Goal: Communication & Community: Answer question/provide support

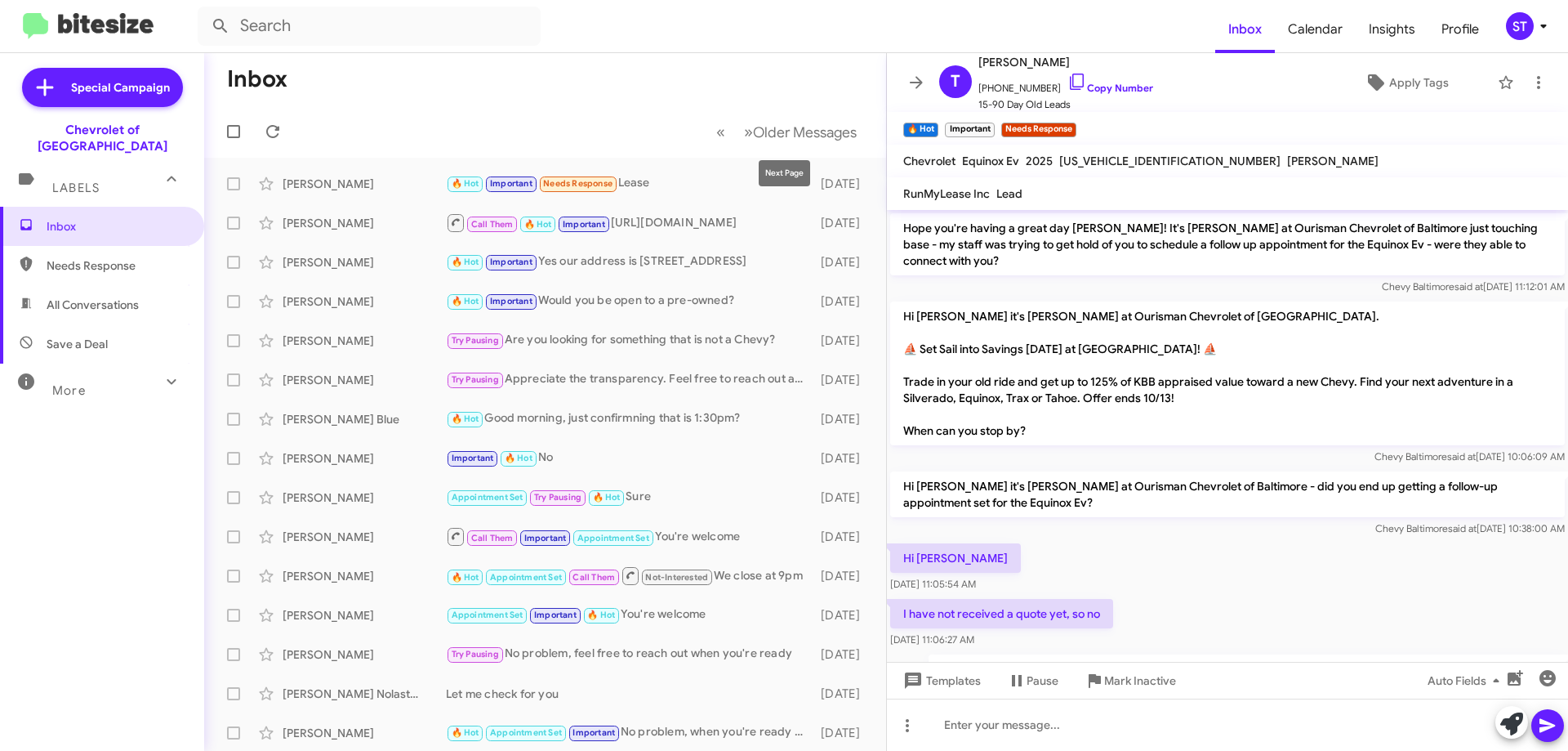
scroll to position [905, 0]
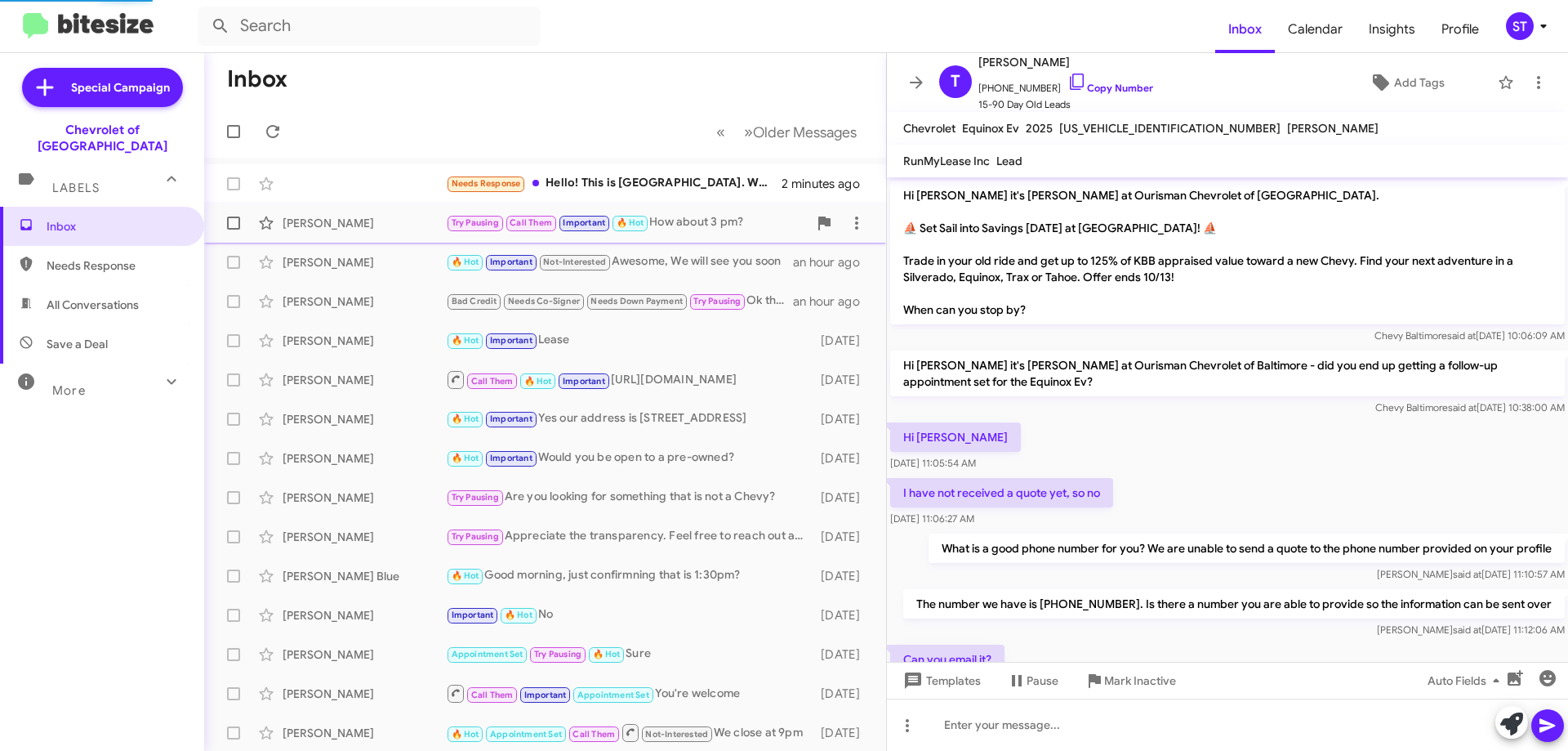
scroll to position [863, 0]
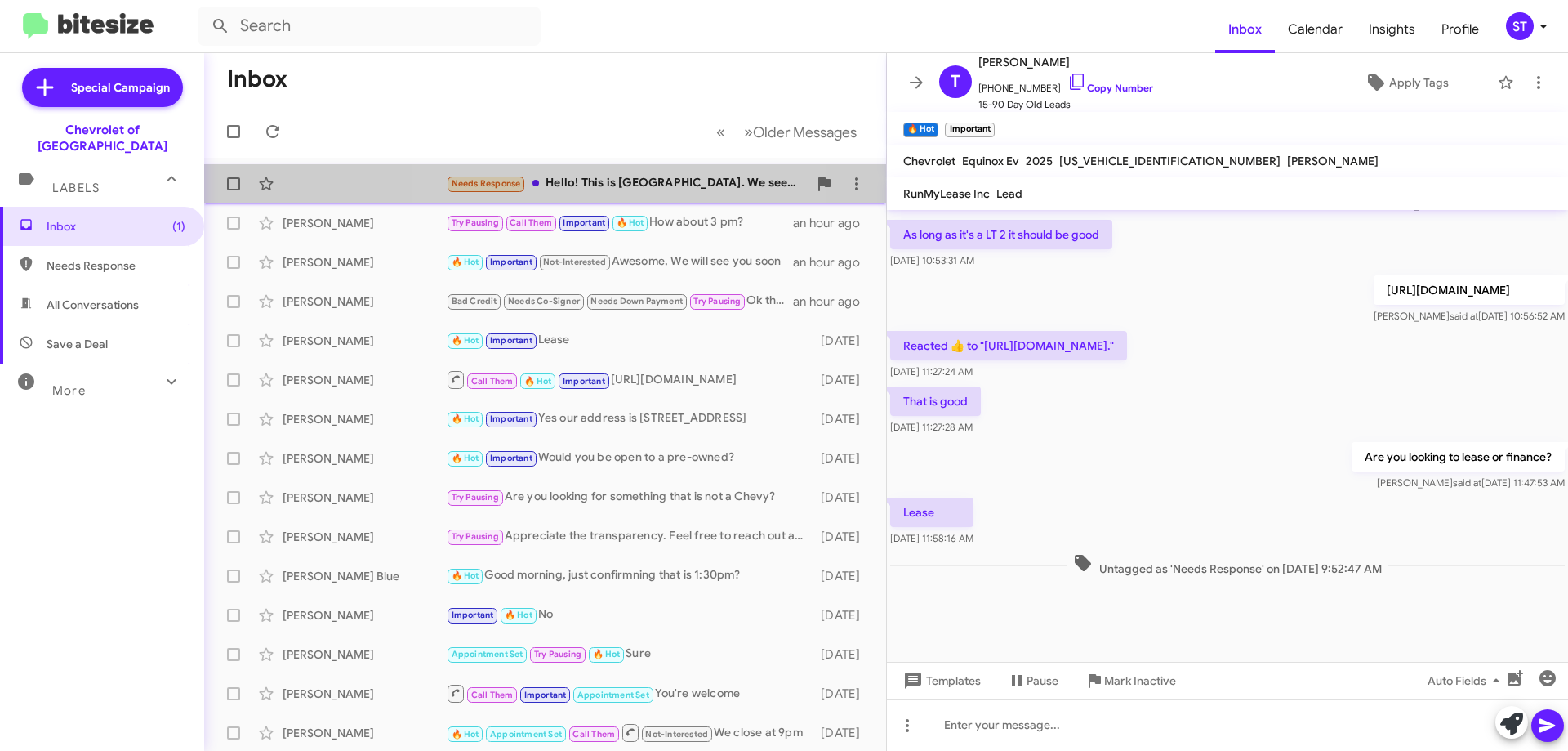
click at [605, 181] on div "Needs Response Hello! This is Liberty Laser Eye Center. We seem to have receive…" at bounding box center [626, 183] width 361 height 19
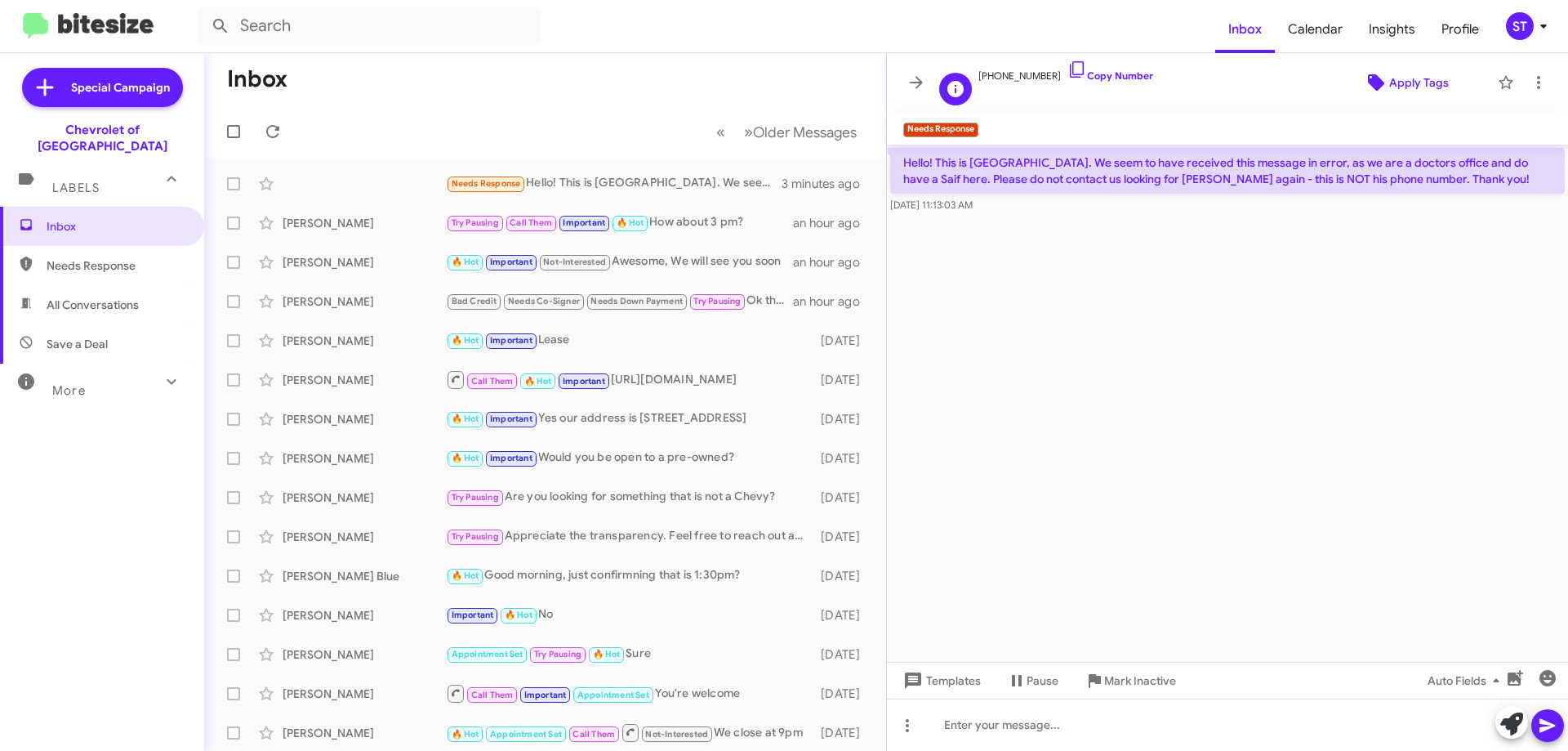
click at [1405, 83] on span "Apply Tags" at bounding box center [1418, 83] width 60 height 30
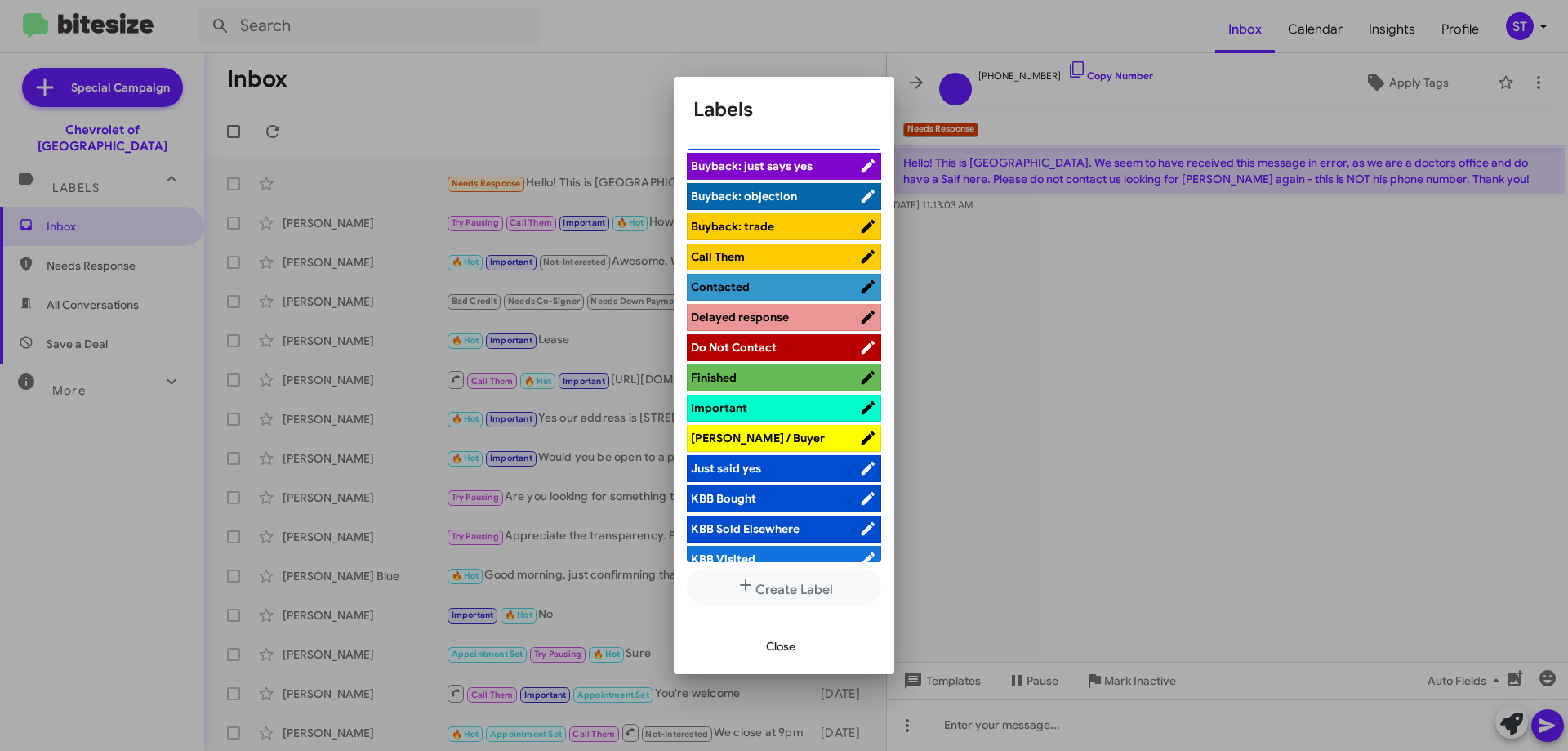
scroll to position [327, 0]
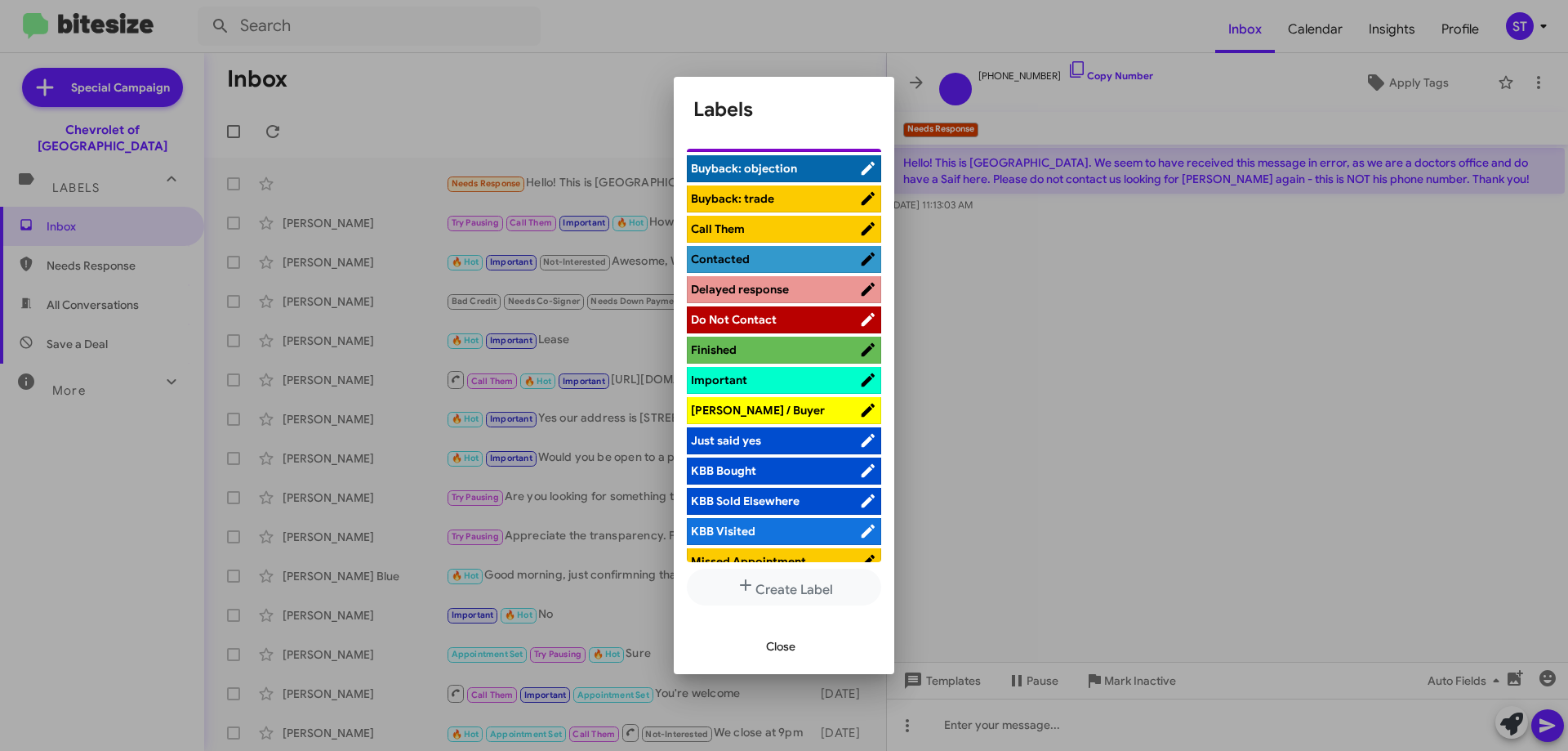
click at [788, 312] on span "Do Not Contact" at bounding box center [774, 319] width 168 height 17
click at [784, 648] on span "Close" at bounding box center [781, 647] width 30 height 30
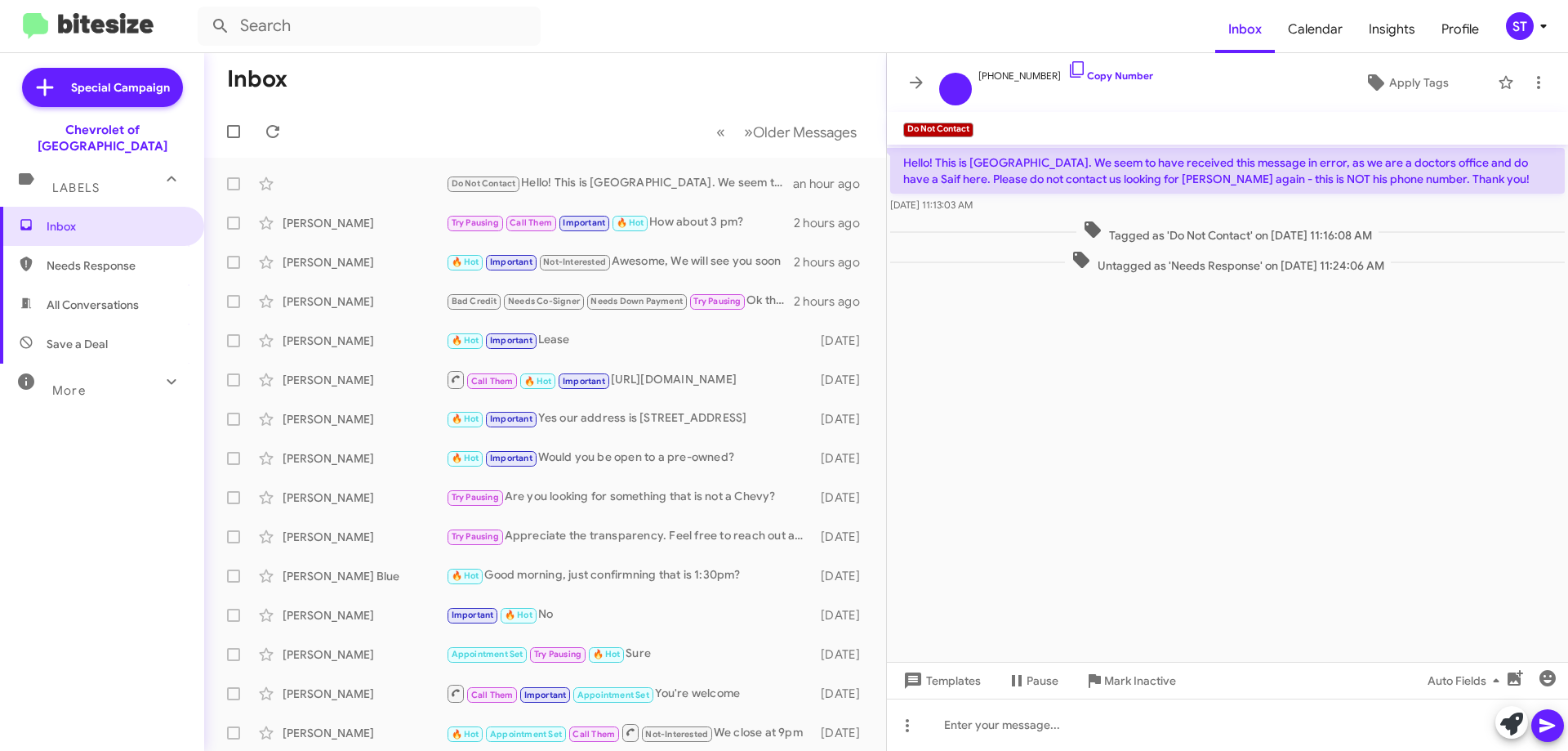
click at [589, 88] on mat-toolbar-row "Inbox" at bounding box center [545, 79] width 682 height 52
click at [399, 223] on div "[PERSON_NAME]" at bounding box center [364, 223] width 163 height 17
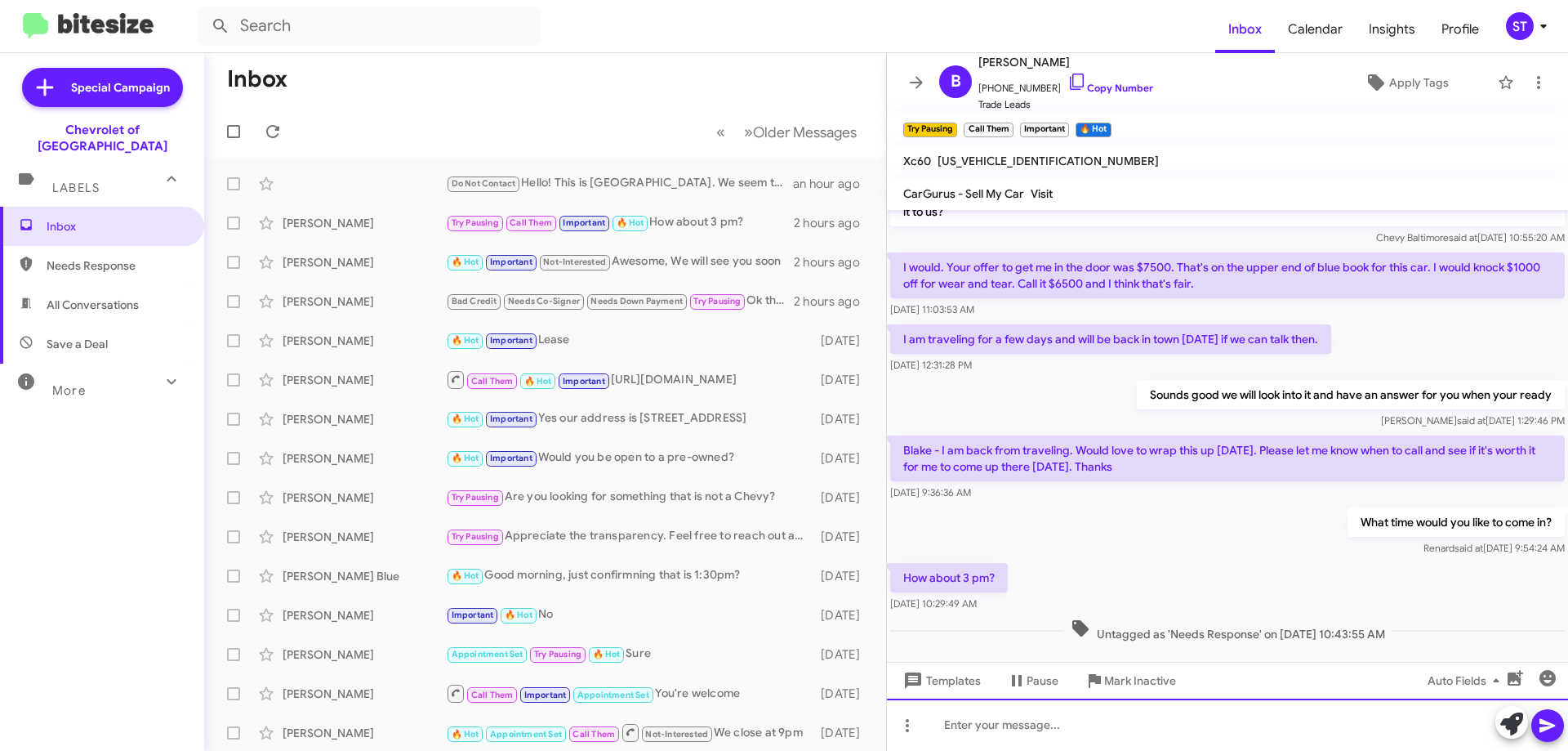
click at [1078, 709] on div at bounding box center [1226, 724] width 681 height 52
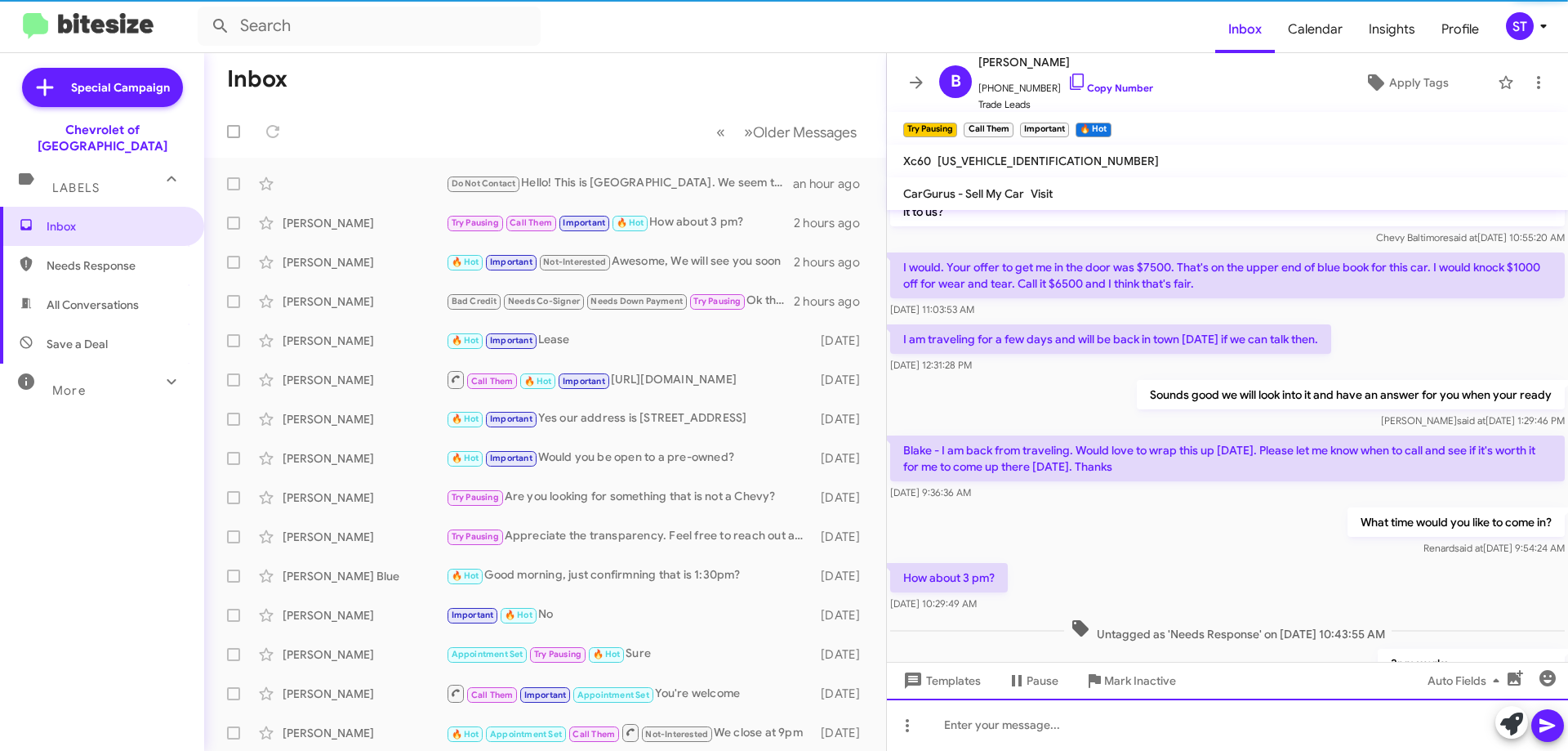
scroll to position [108, 0]
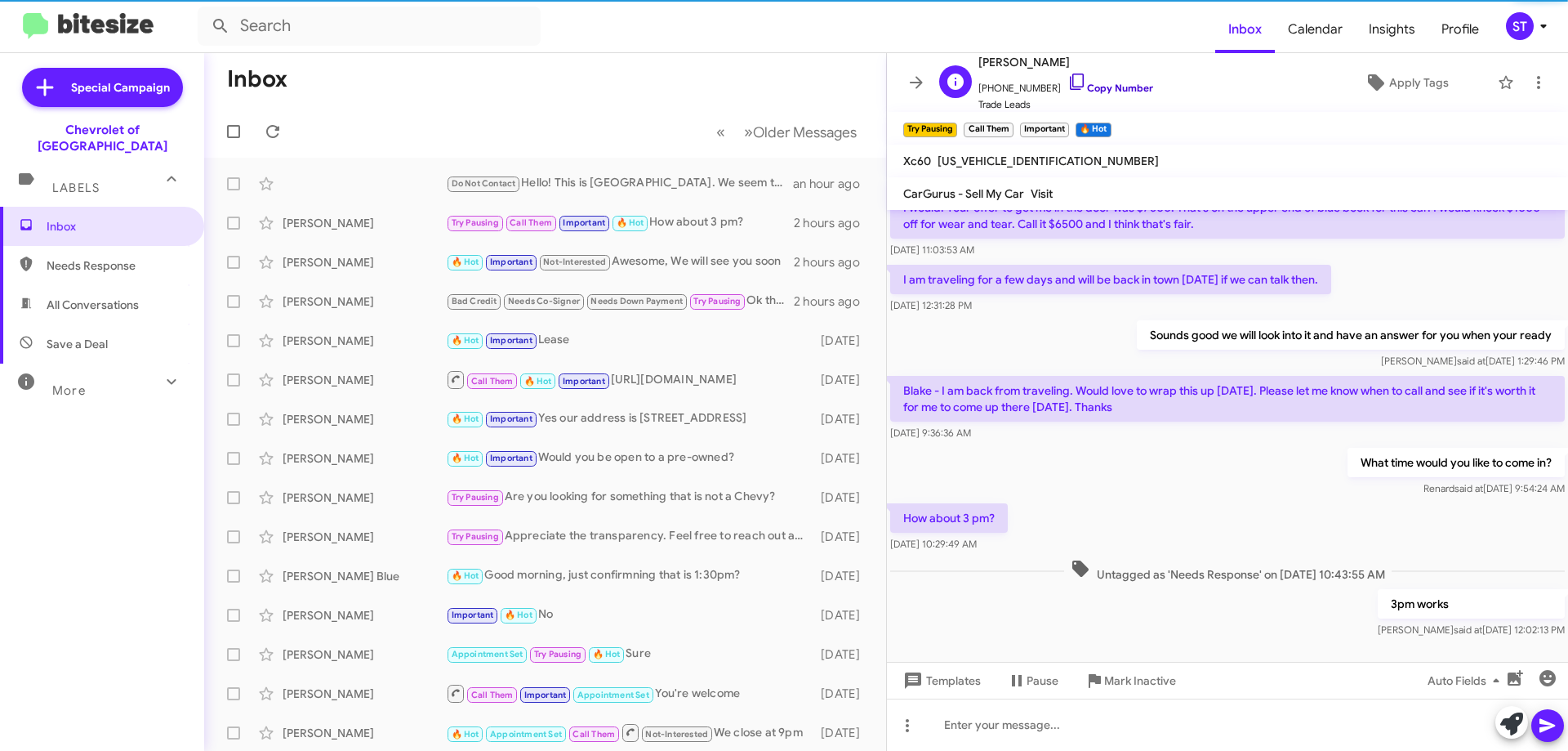
click at [1068, 79] on icon at bounding box center [1078, 82] width 20 height 20
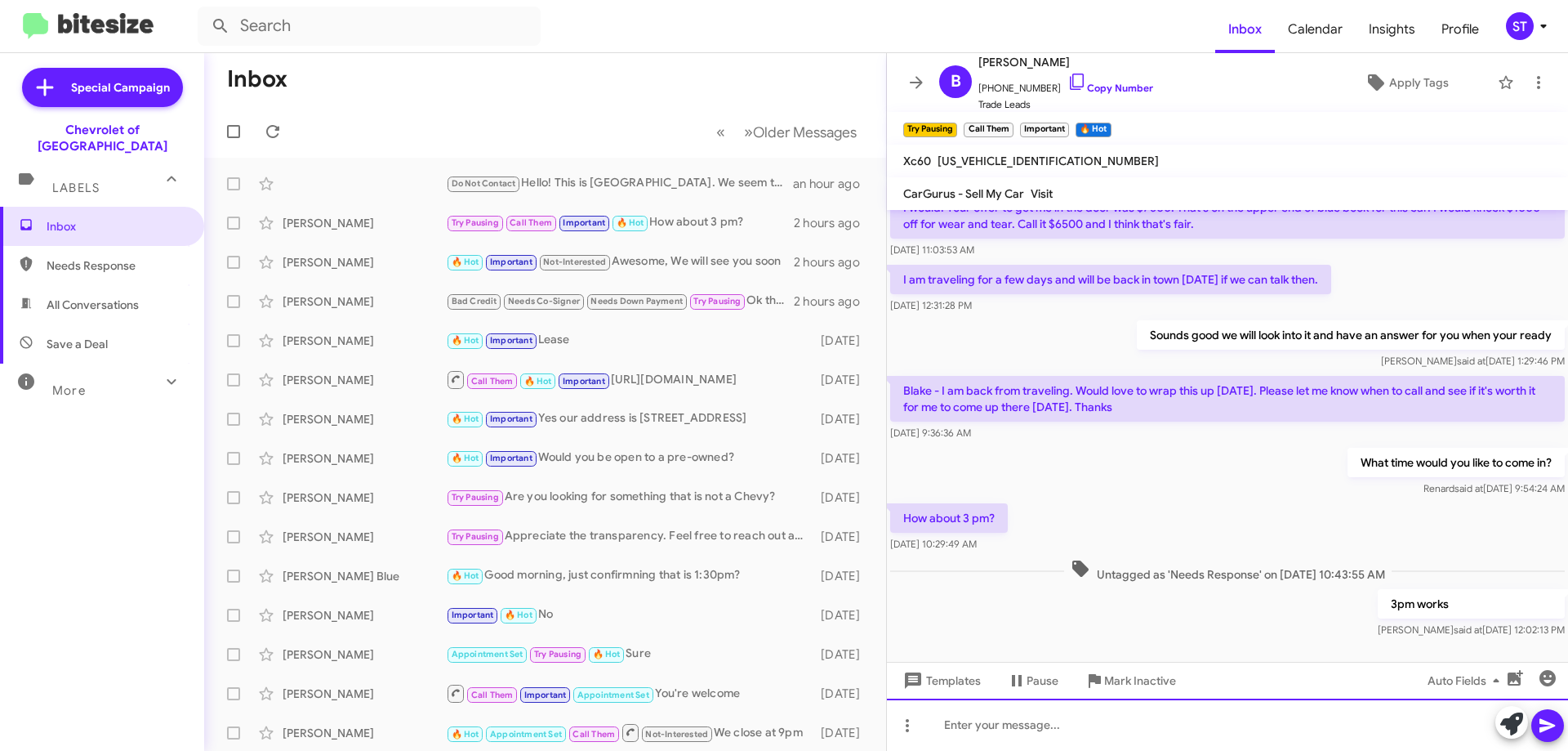
click at [1072, 726] on div at bounding box center [1226, 724] width 681 height 52
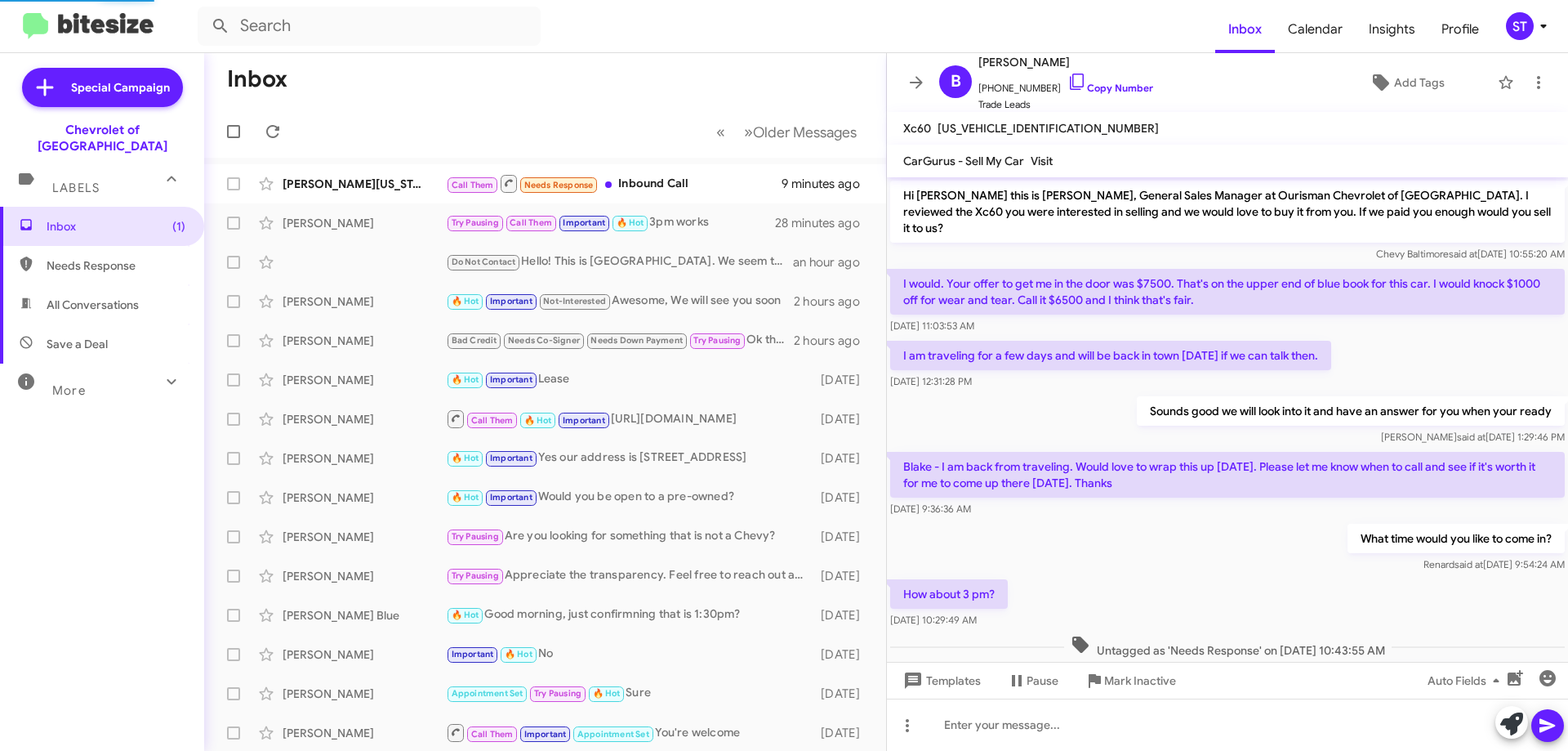
scroll to position [11, 0]
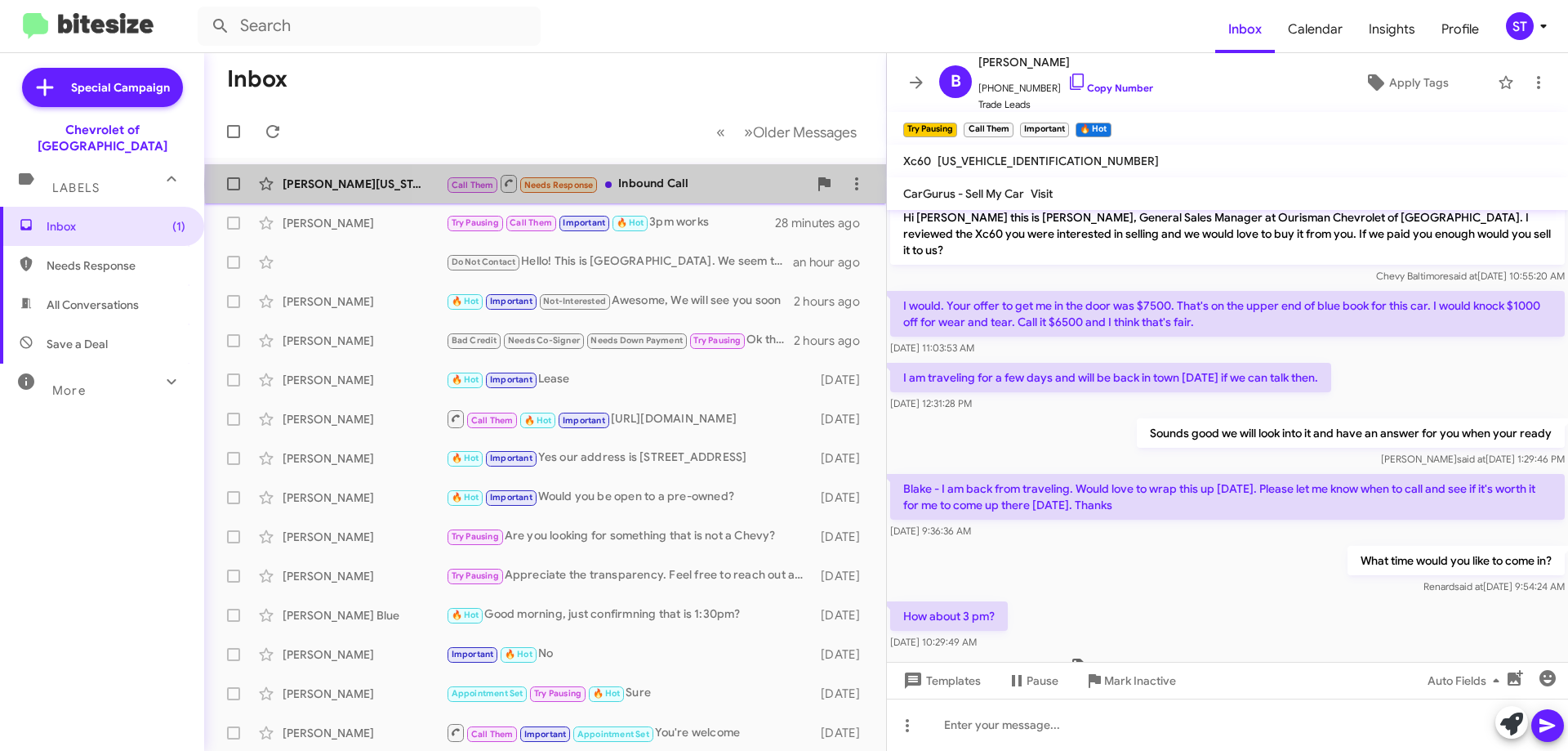
click at [700, 184] on div "Call Them Needs Response Inbound Call" at bounding box center [626, 183] width 361 height 21
